Goal: Task Accomplishment & Management: Manage account settings

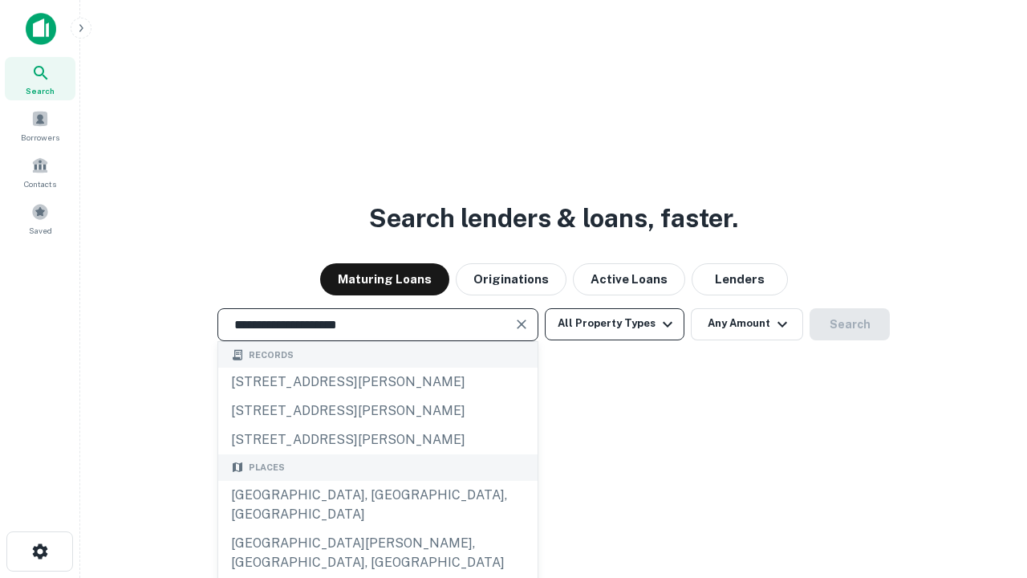
click at [377, 529] on div "[GEOGRAPHIC_DATA], [GEOGRAPHIC_DATA], [GEOGRAPHIC_DATA]" at bounding box center [377, 505] width 319 height 48
click at [615, 323] on button "All Property Types" at bounding box center [615, 324] width 140 height 32
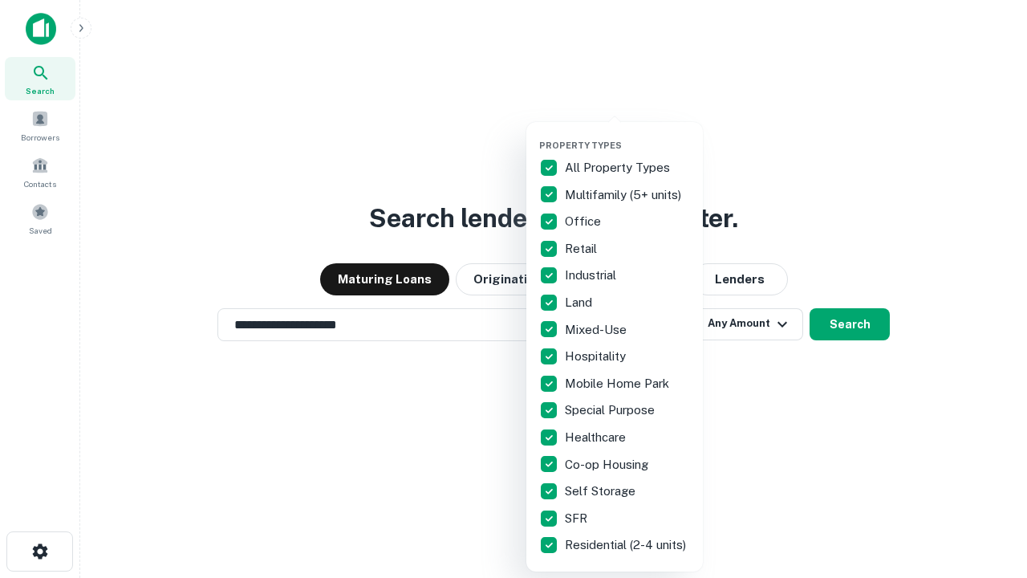
type input "**********"
click at [627, 135] on button "button" at bounding box center [627, 135] width 177 height 1
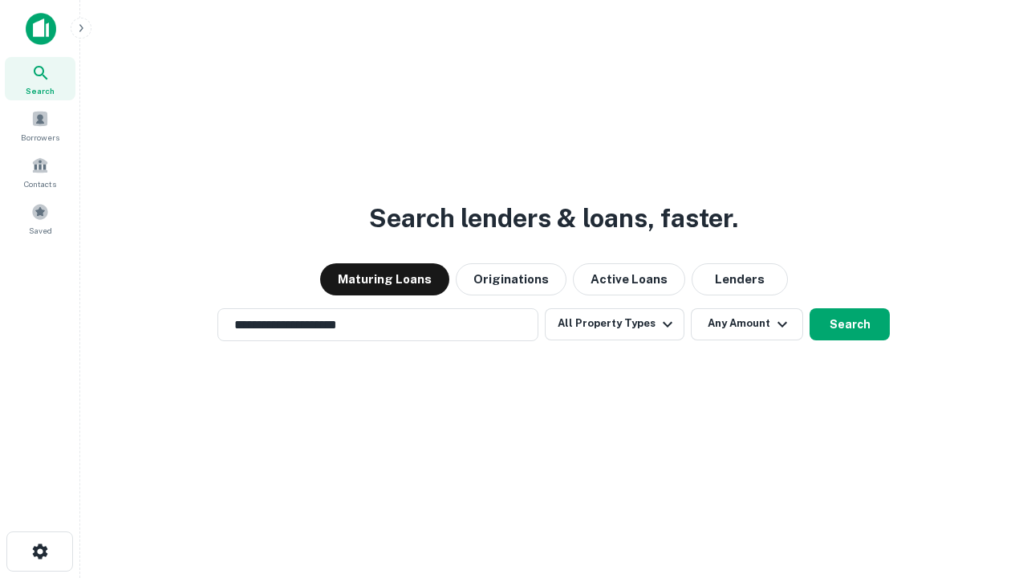
scroll to position [25, 0]
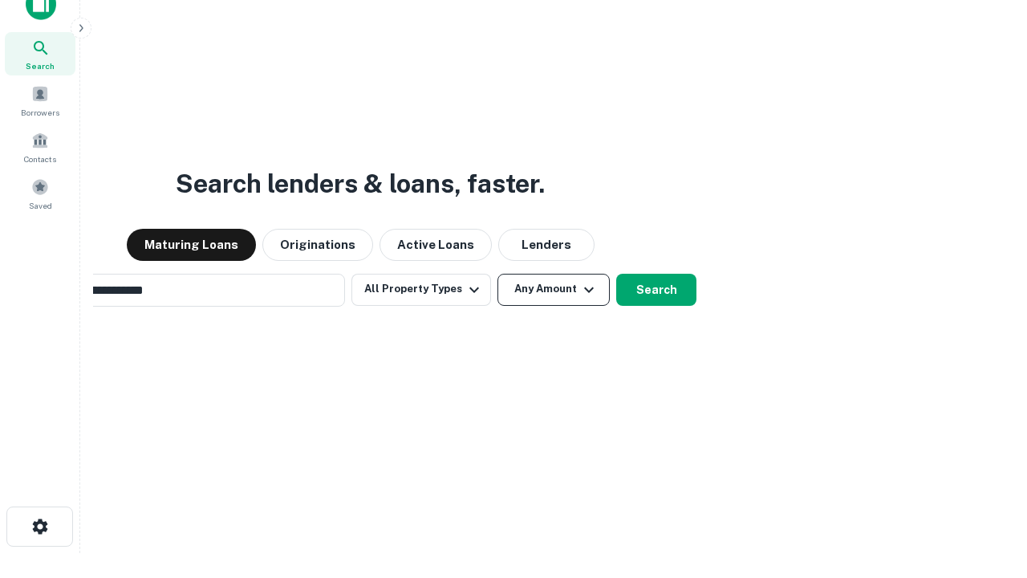
click at [497, 274] on button "Any Amount" at bounding box center [553, 290] width 112 height 32
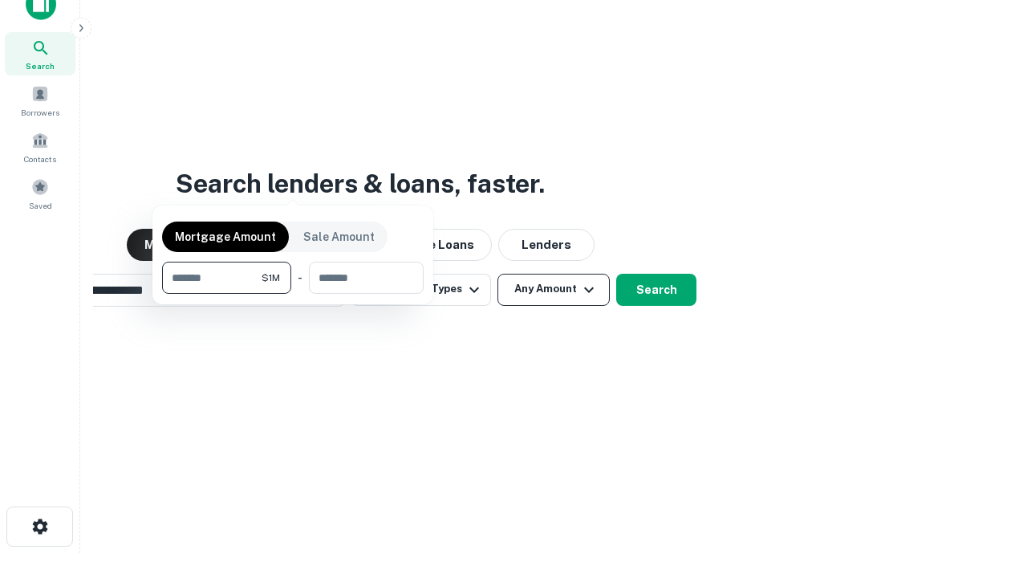
scroll to position [26, 0]
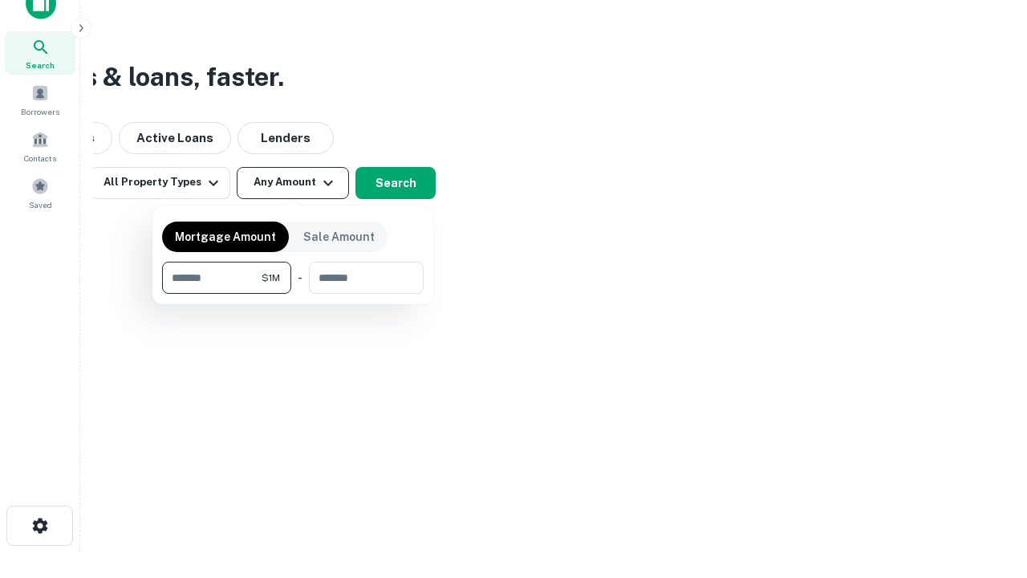
type input "*******"
click at [293, 294] on button "button" at bounding box center [293, 294] width 262 height 1
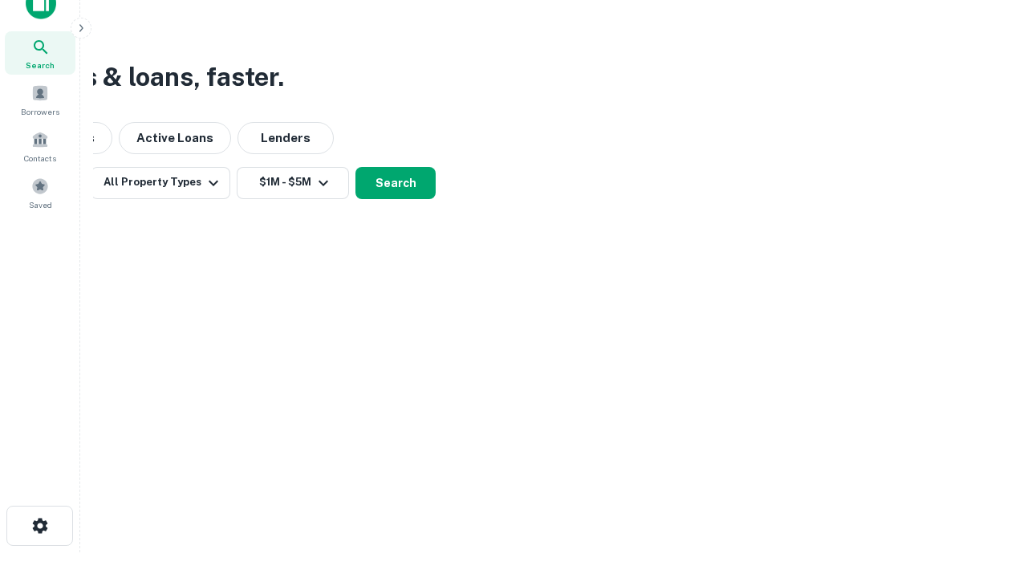
scroll to position [25, 0]
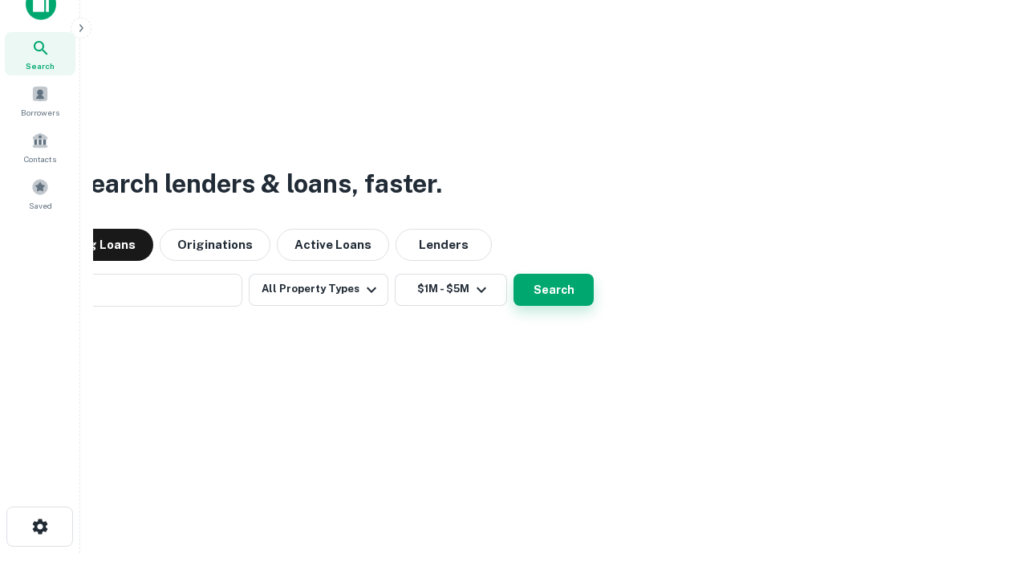
click at [513, 274] on button "Search" at bounding box center [553, 290] width 80 height 32
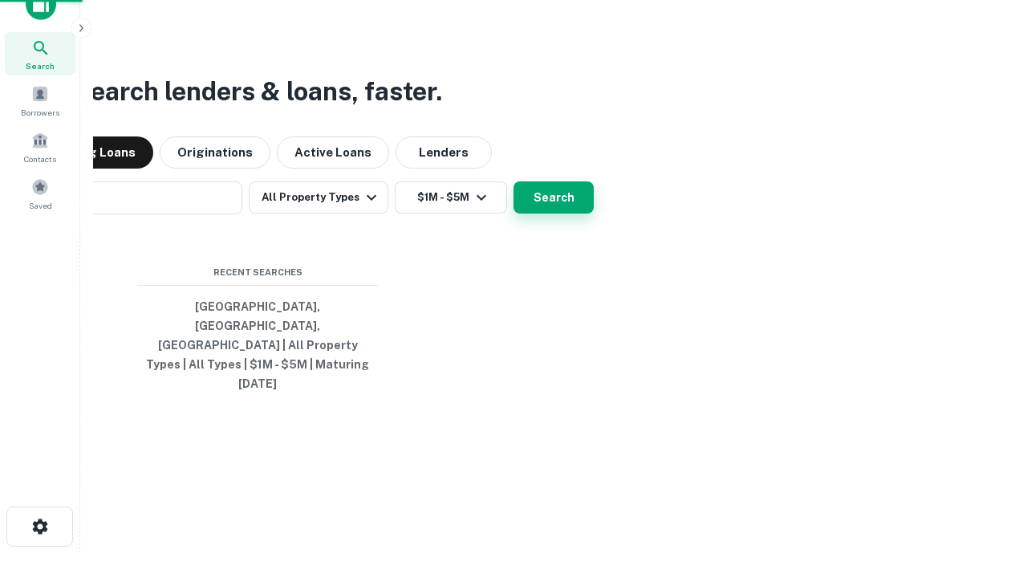
scroll to position [26, 0]
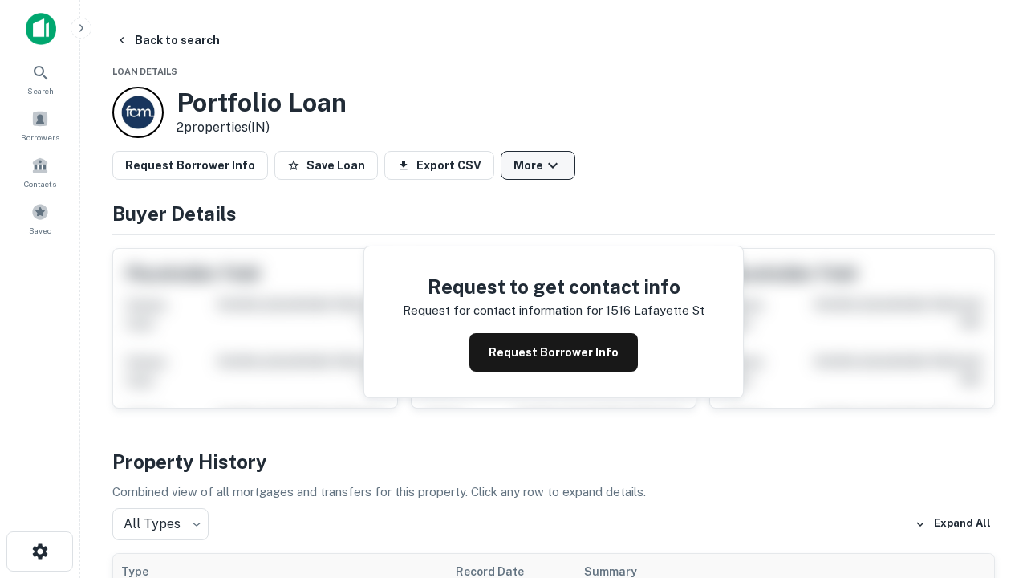
click at [538, 165] on button "More" at bounding box center [538, 165] width 75 height 29
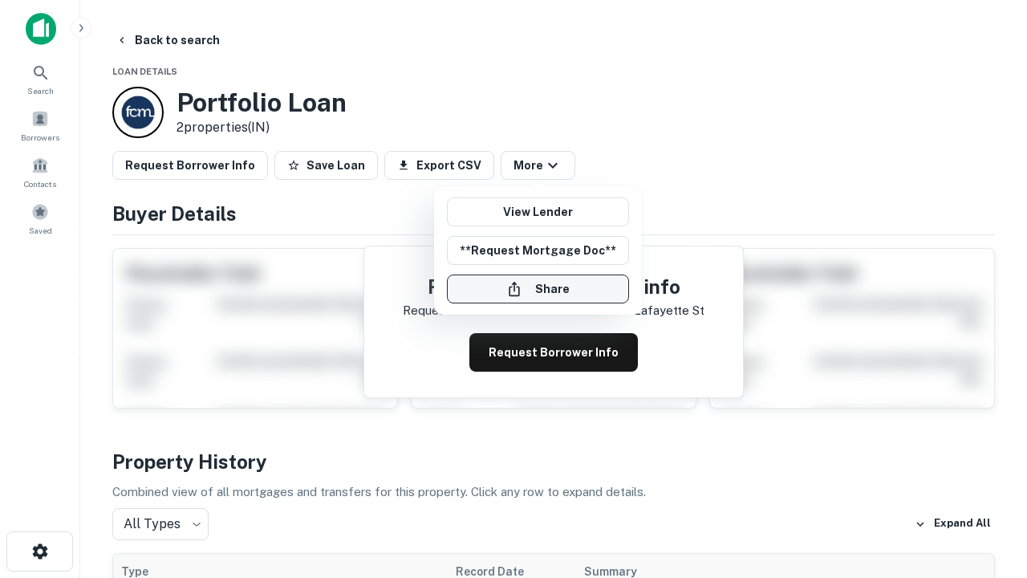
click at [538, 289] on button "Share" at bounding box center [538, 288] width 182 height 29
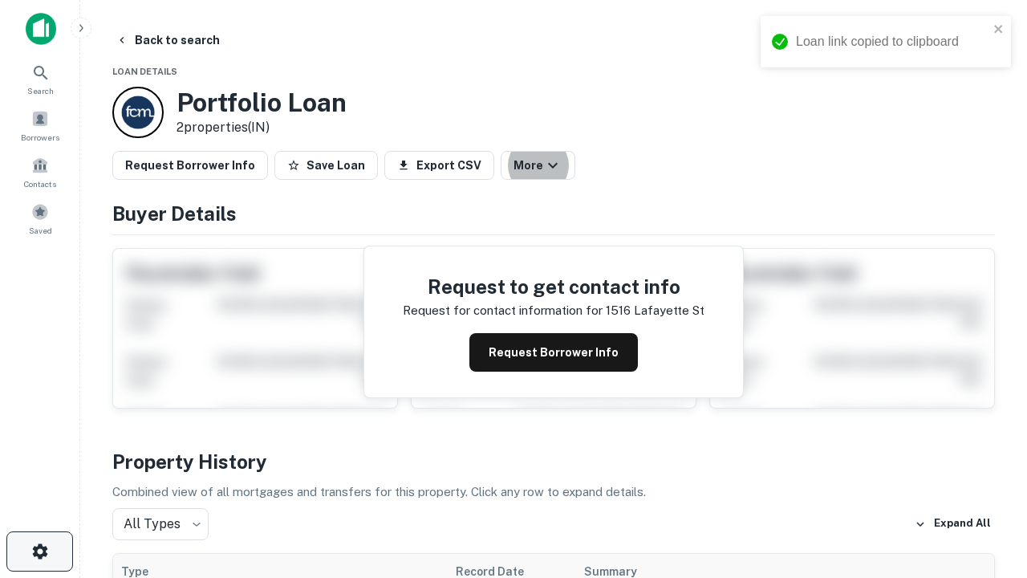
click at [39, 551] on icon "button" at bounding box center [39, 551] width 19 height 19
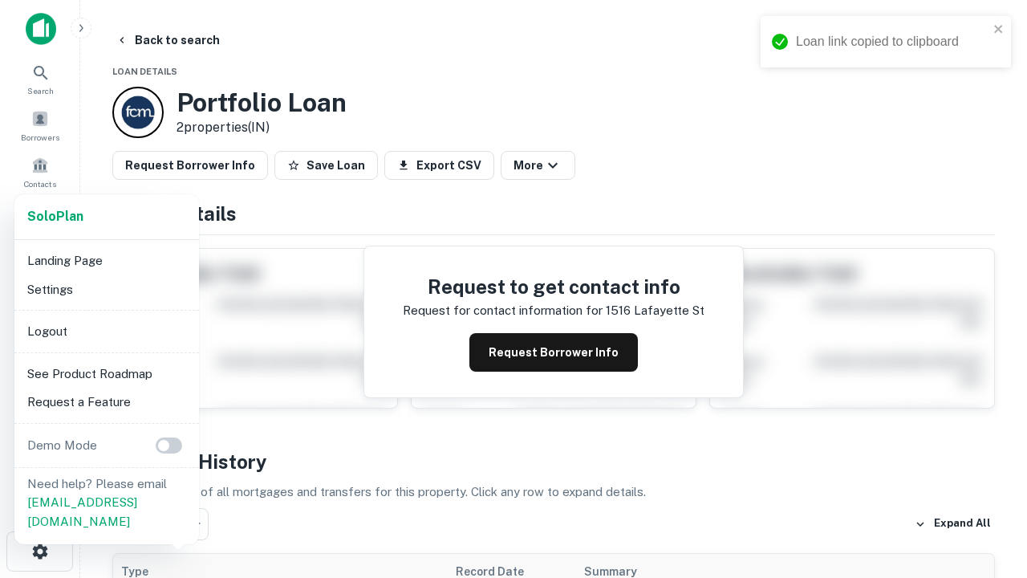
click at [106, 331] on li "Logout" at bounding box center [107, 331] width 172 height 29
